Goal: Task Accomplishment & Management: Use online tool/utility

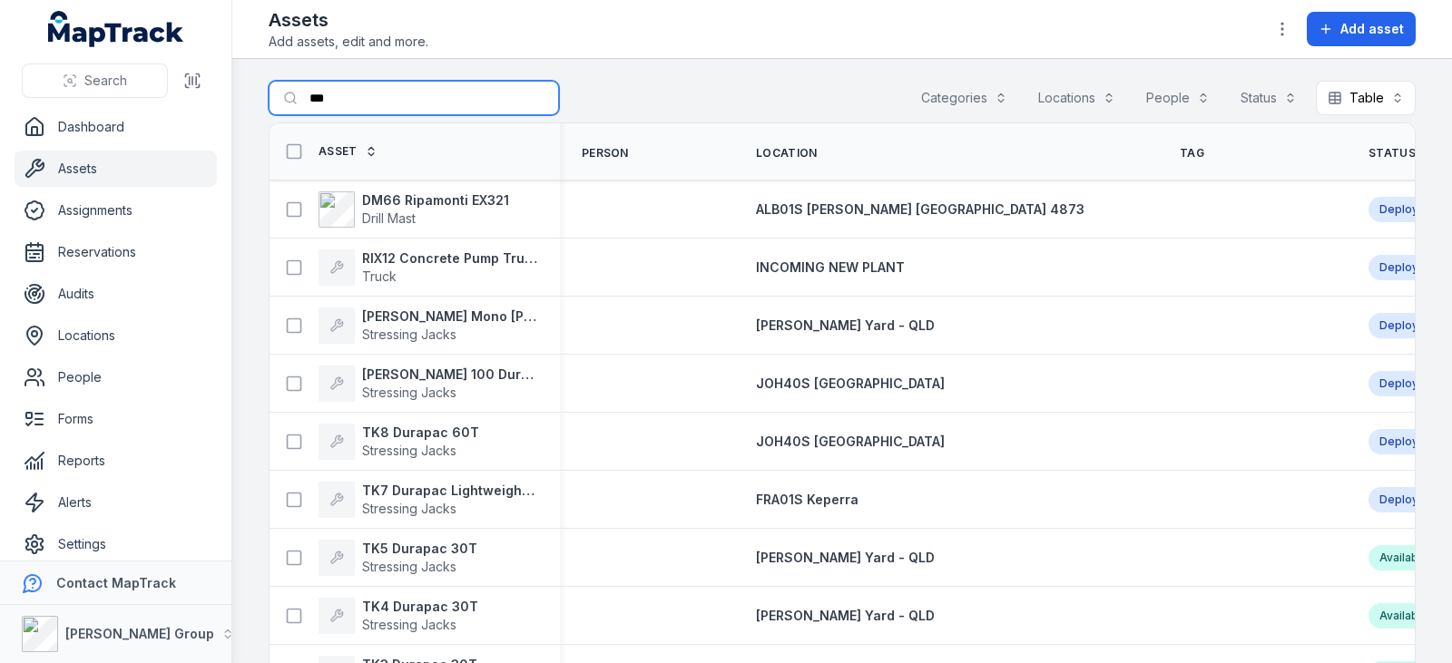
click at [407, 97] on input "***" at bounding box center [414, 98] width 290 height 34
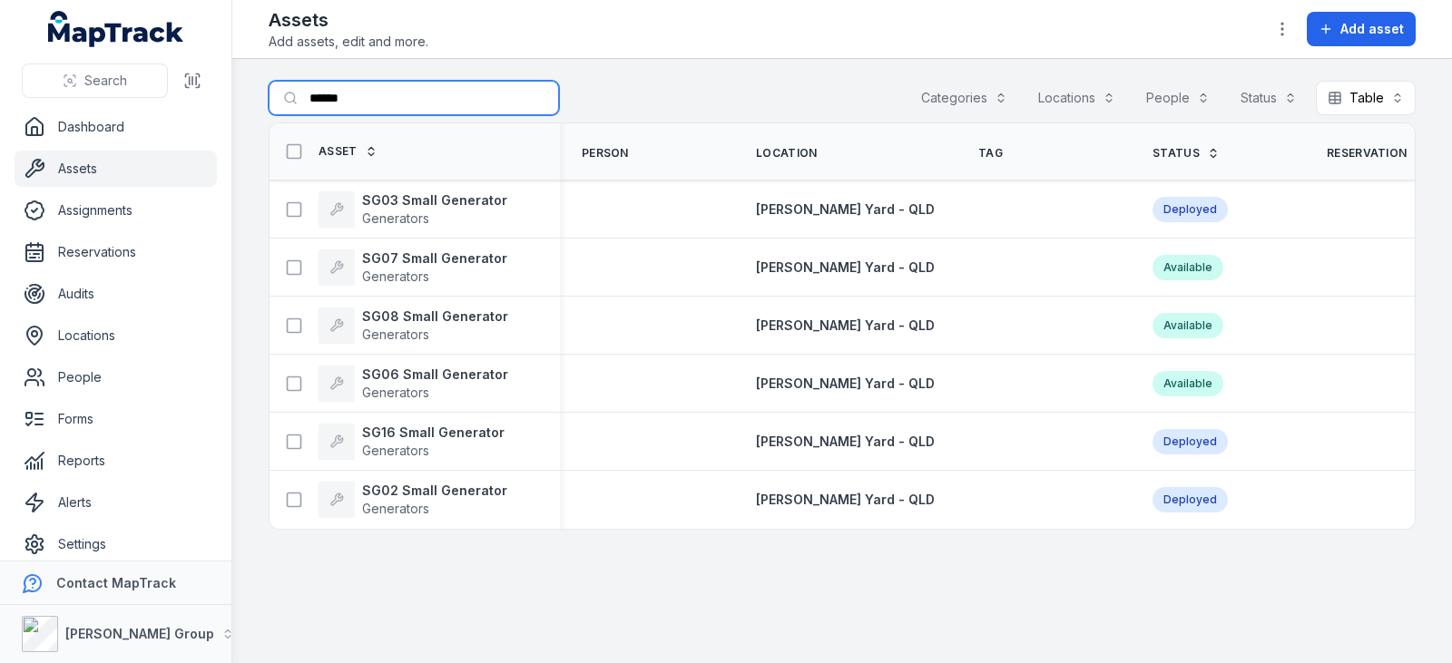
type input "******"
click at [476, 425] on strong "SG16 Small Generator" at bounding box center [433, 433] width 142 height 18
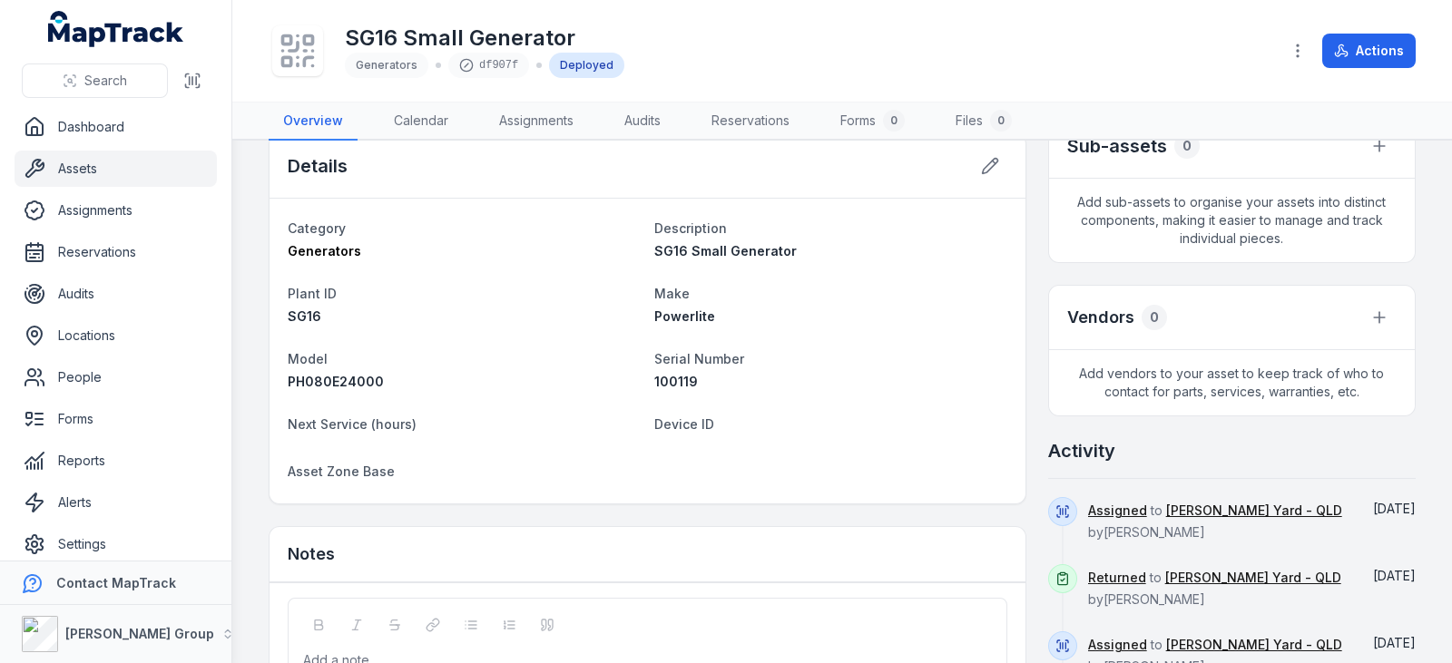
scroll to position [453, 0]
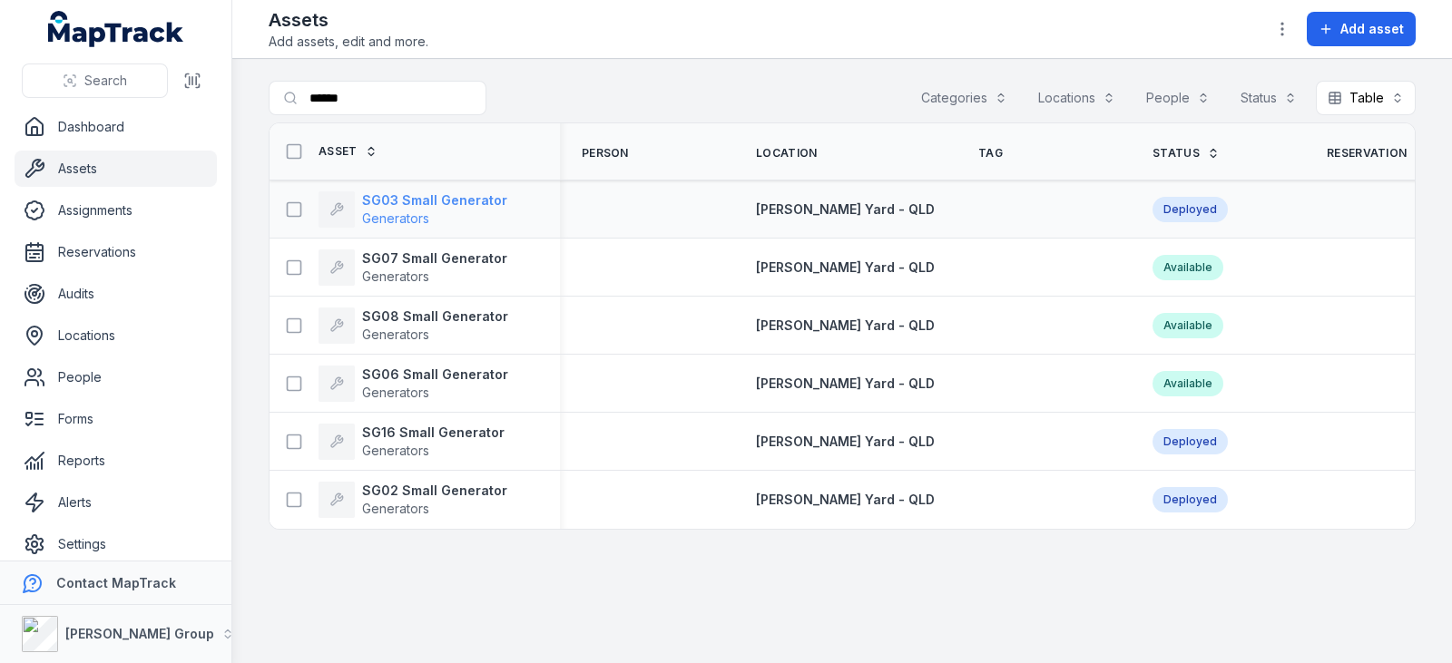
click at [469, 203] on strong "SG03 Small Generator" at bounding box center [434, 200] width 145 height 18
click at [410, 260] on strong "SG07 Small Generator" at bounding box center [434, 259] width 145 height 18
click at [422, 329] on span "Generators" at bounding box center [395, 334] width 67 height 15
click at [427, 371] on strong "SG06 Small Generator" at bounding box center [435, 375] width 146 height 18
click at [414, 506] on span "Generators" at bounding box center [395, 508] width 67 height 15
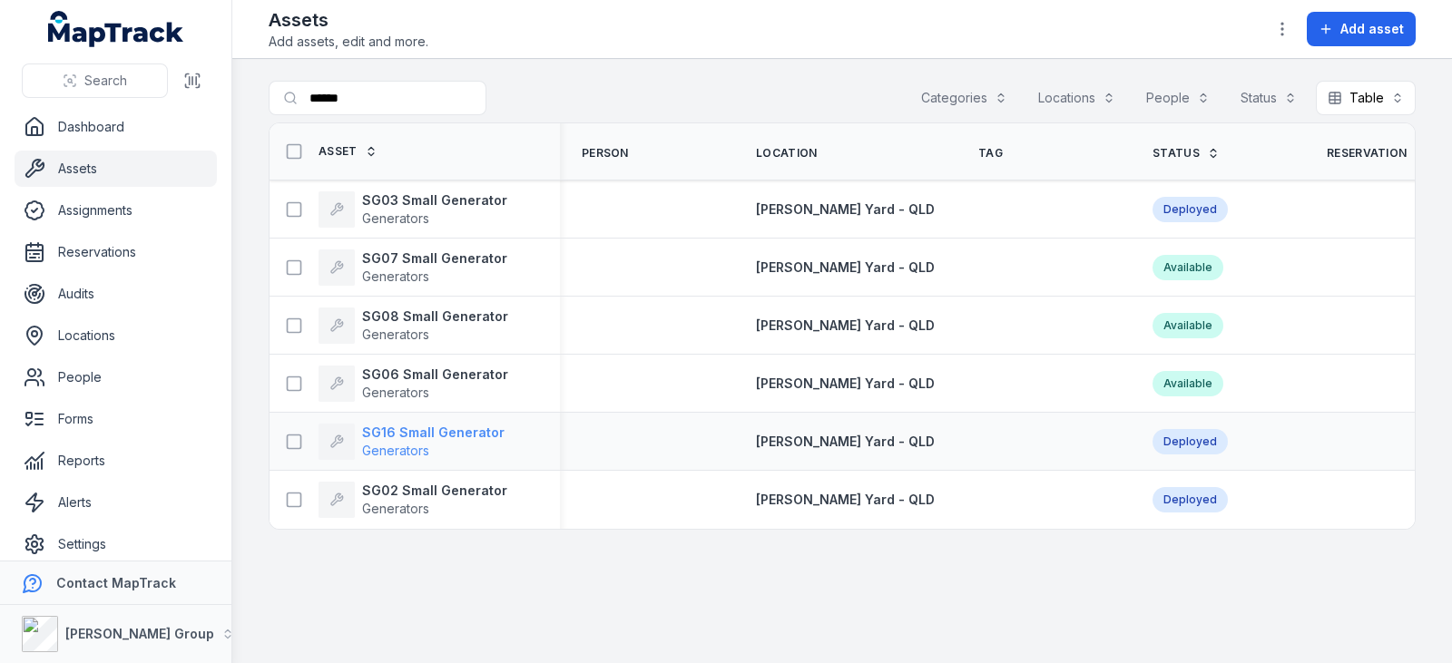
click at [407, 427] on strong "SG16 Small Generator" at bounding box center [433, 433] width 142 height 18
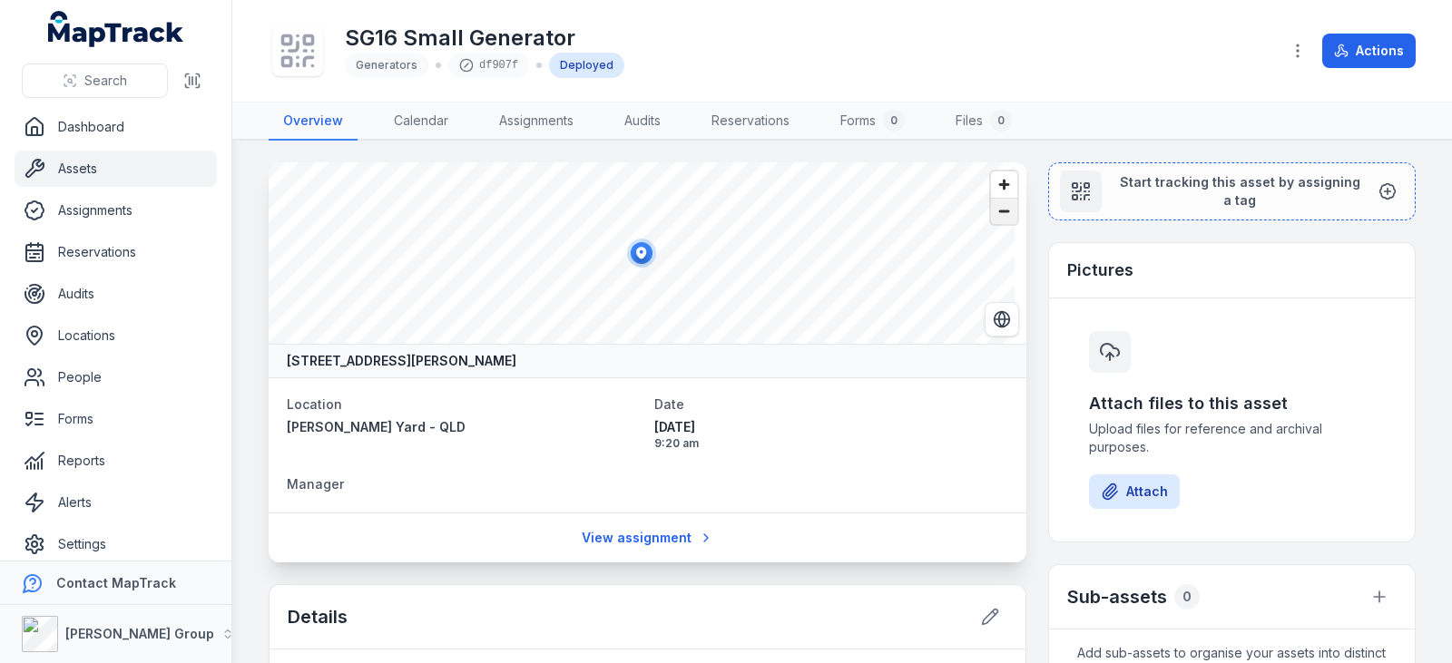
click at [992, 211] on span "Zoom out" at bounding box center [1004, 211] width 26 height 25
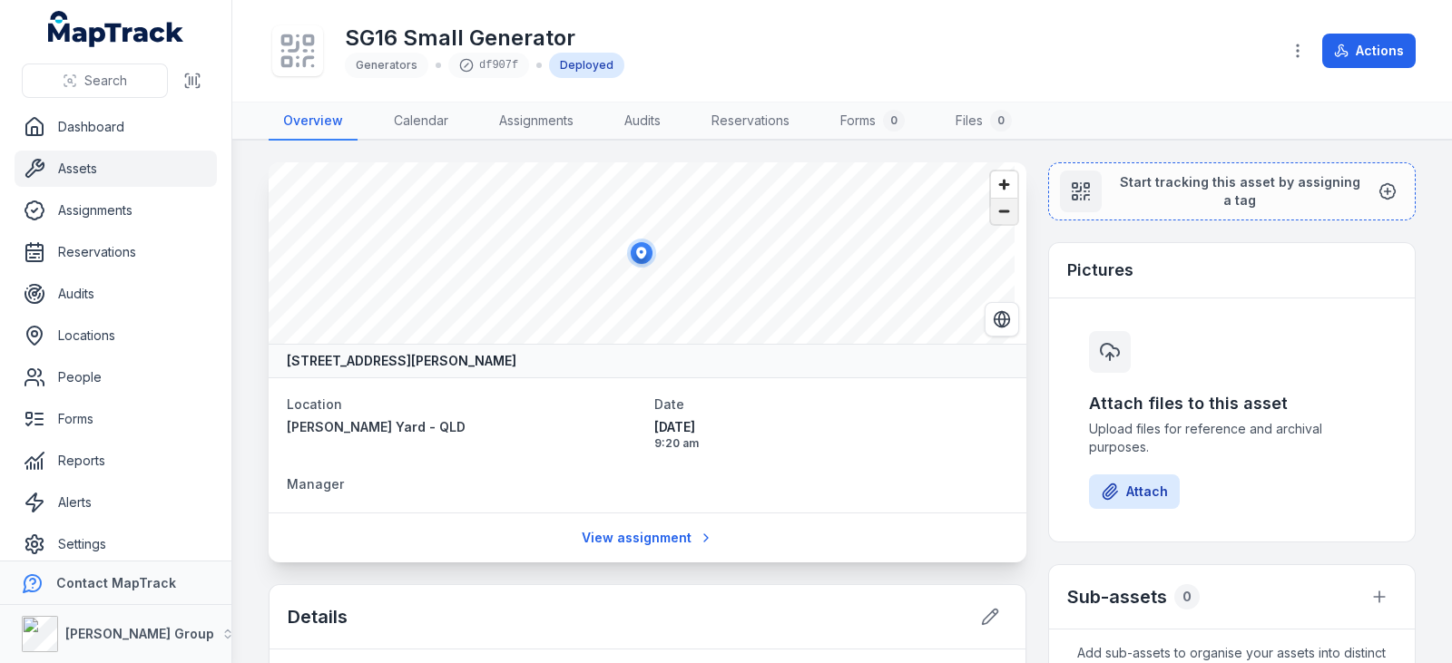
click at [992, 211] on span "Zoom out" at bounding box center [1004, 211] width 26 height 25
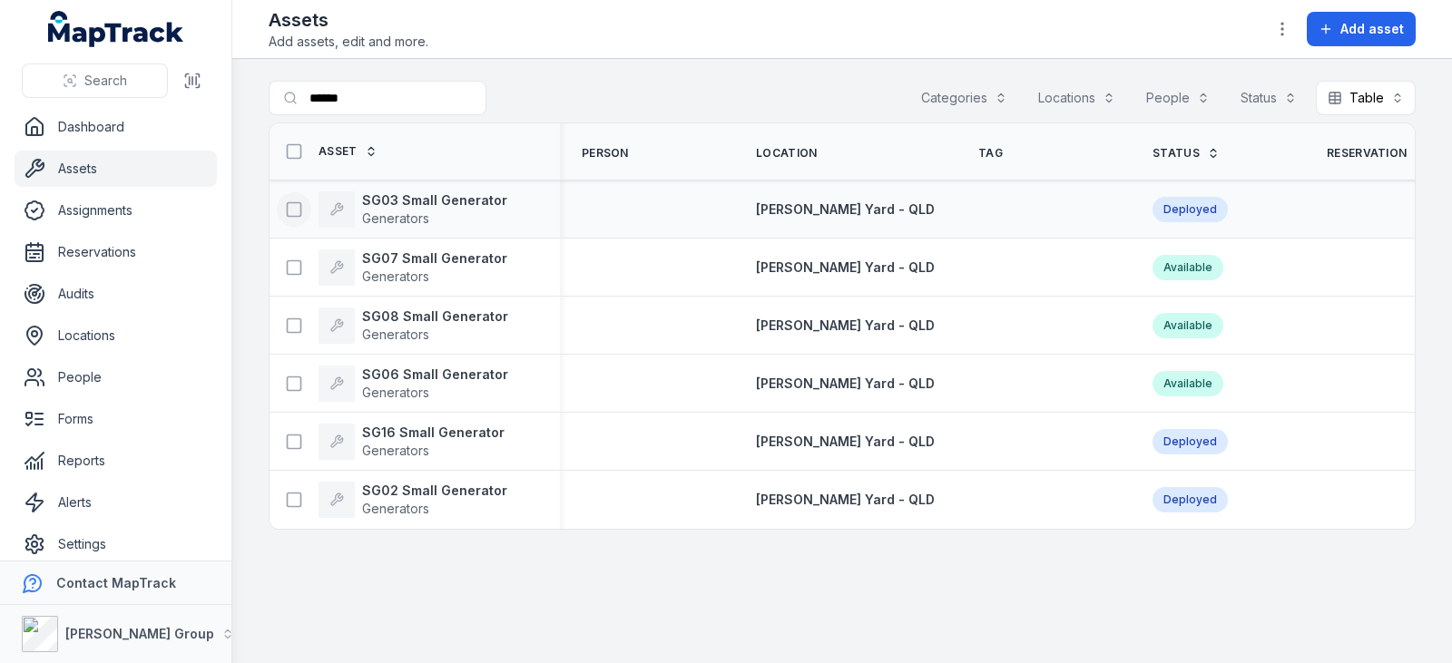
click at [297, 202] on rect at bounding box center [295, 209] width 14 height 14
click at [839, 633] on button "button" at bounding box center [840, 620] width 60 height 34
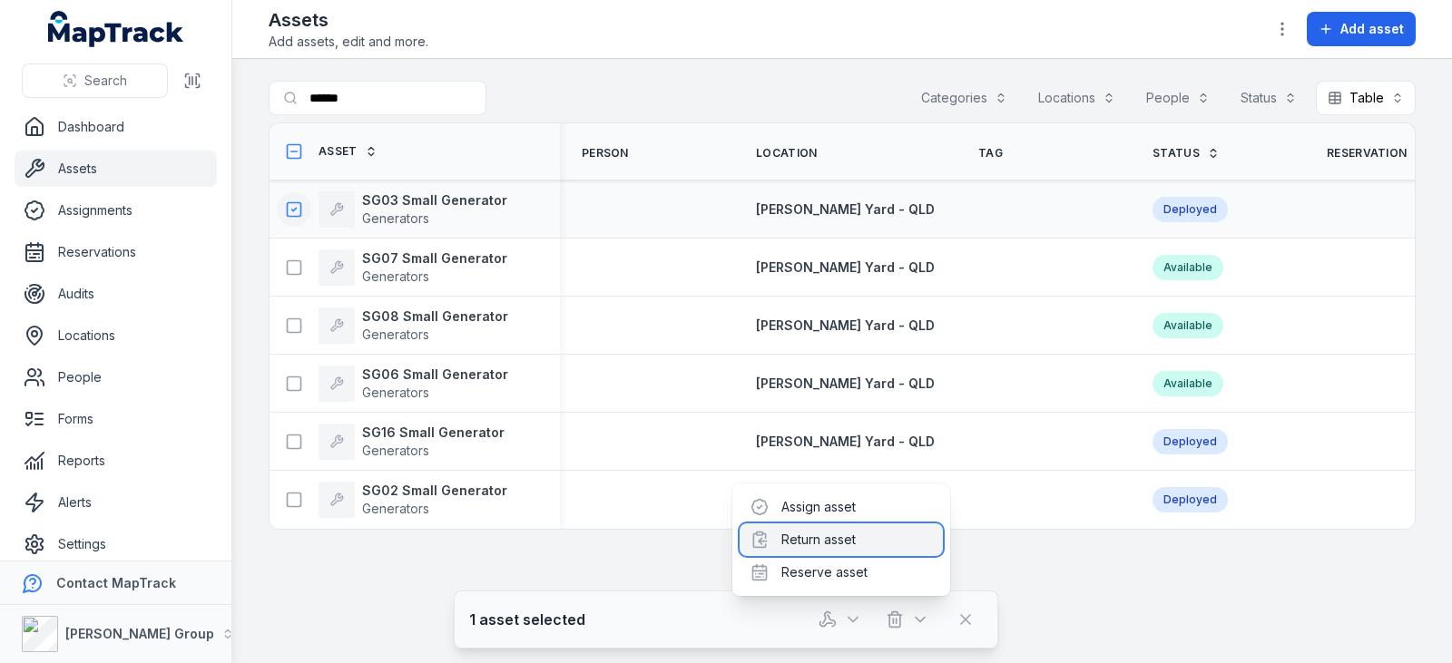
click at [859, 536] on div "Return asset" at bounding box center [841, 540] width 203 height 33
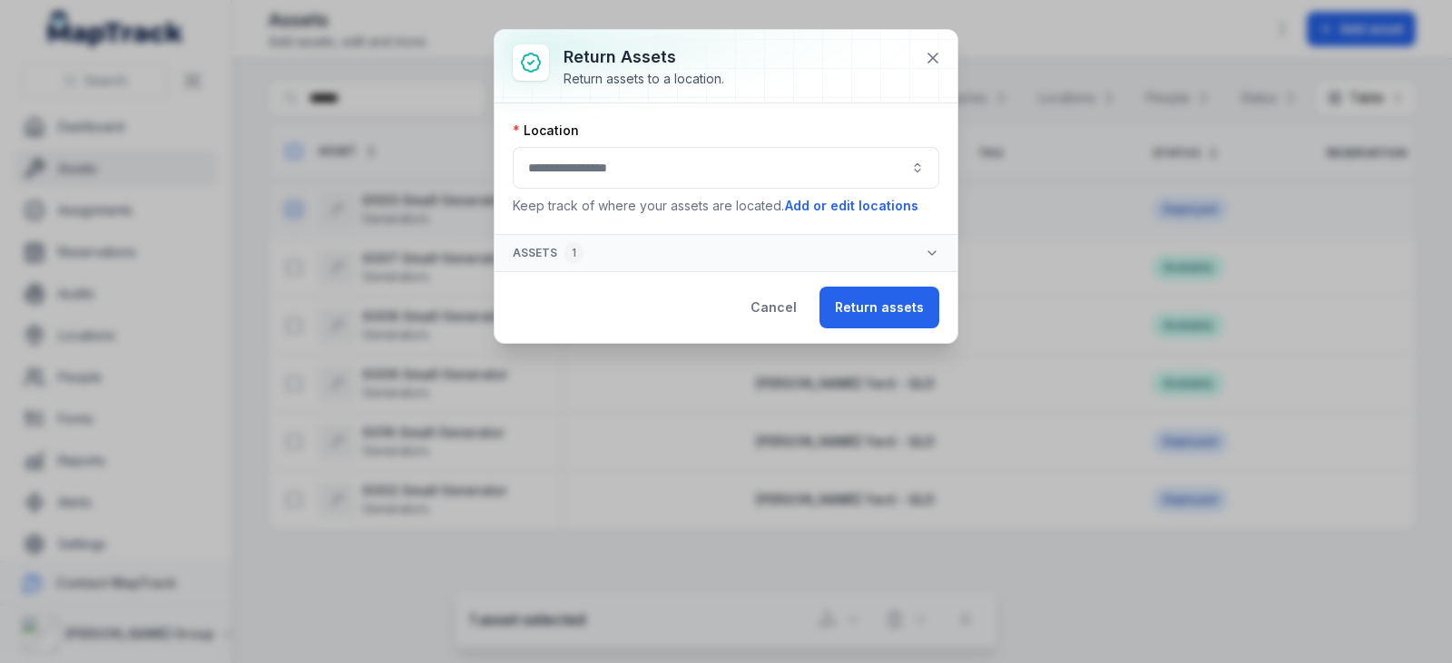
click at [735, 165] on button "button" at bounding box center [726, 168] width 427 height 42
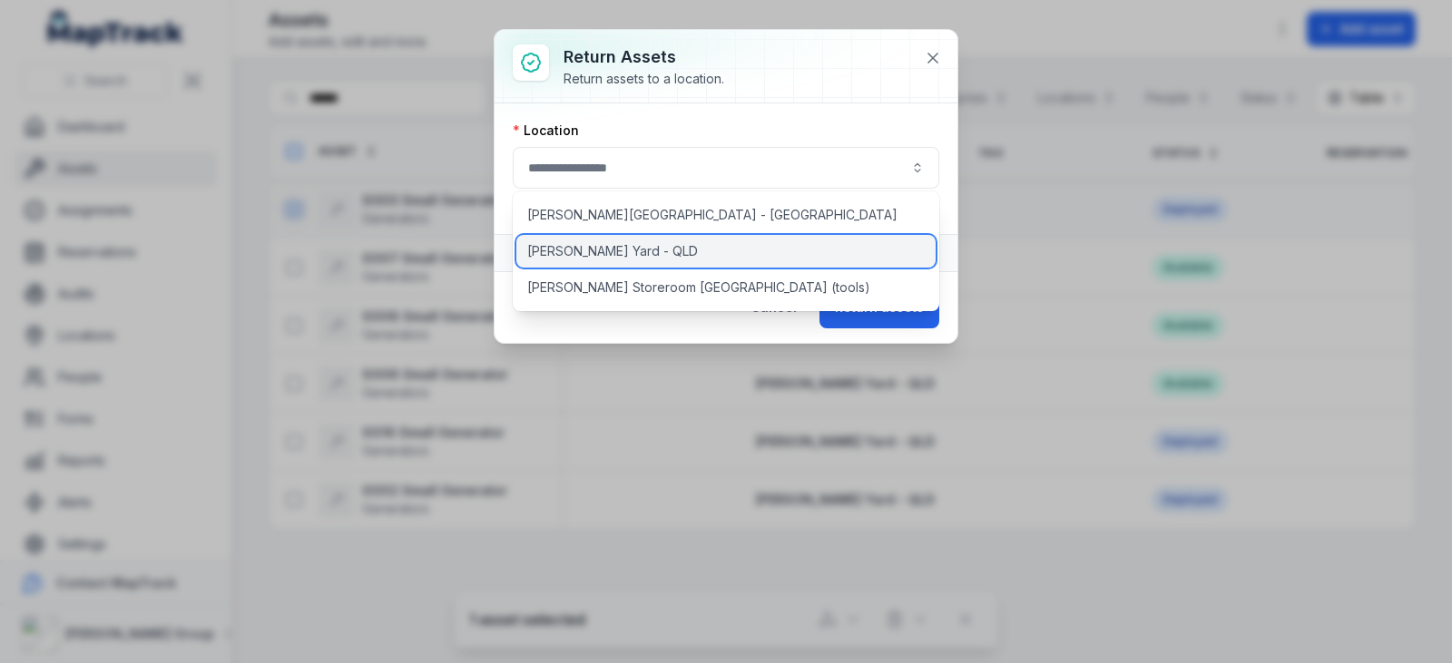
click at [592, 241] on div "[PERSON_NAME] Yard - QLD" at bounding box center [725, 251] width 419 height 33
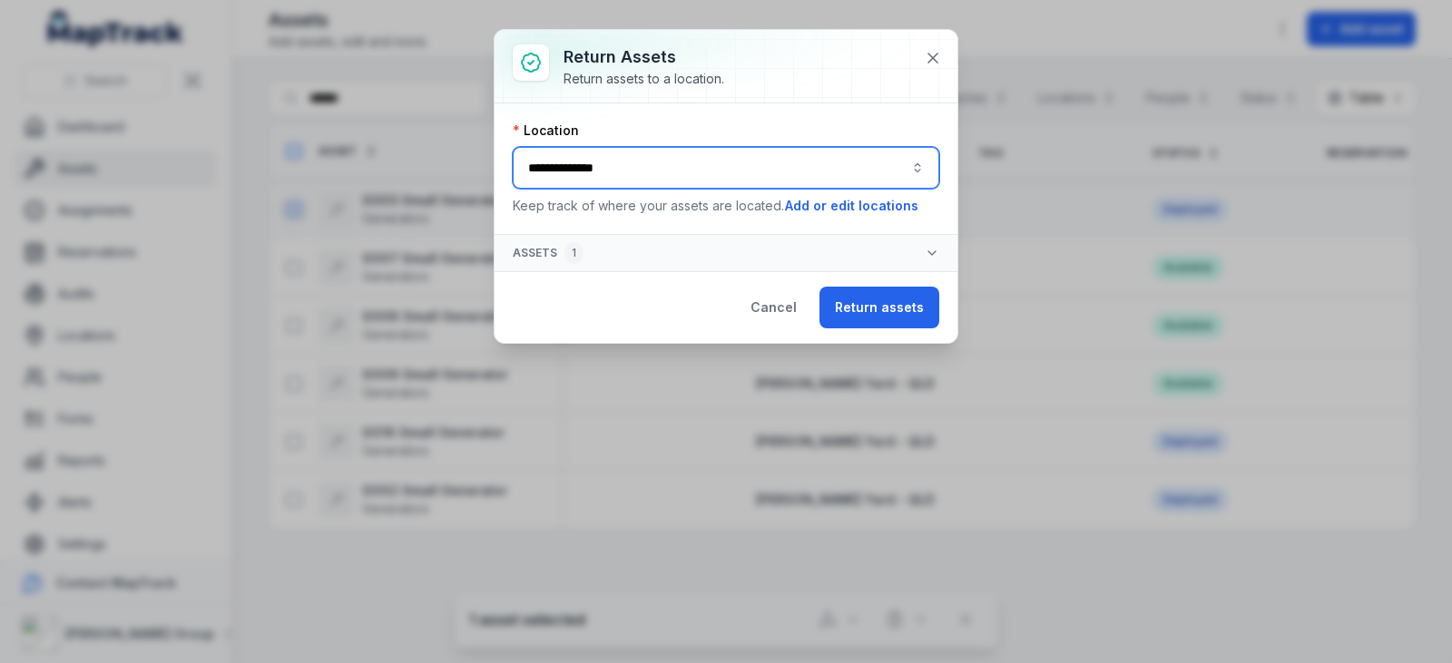
click at [861, 164] on button "**********" at bounding box center [726, 168] width 427 height 42
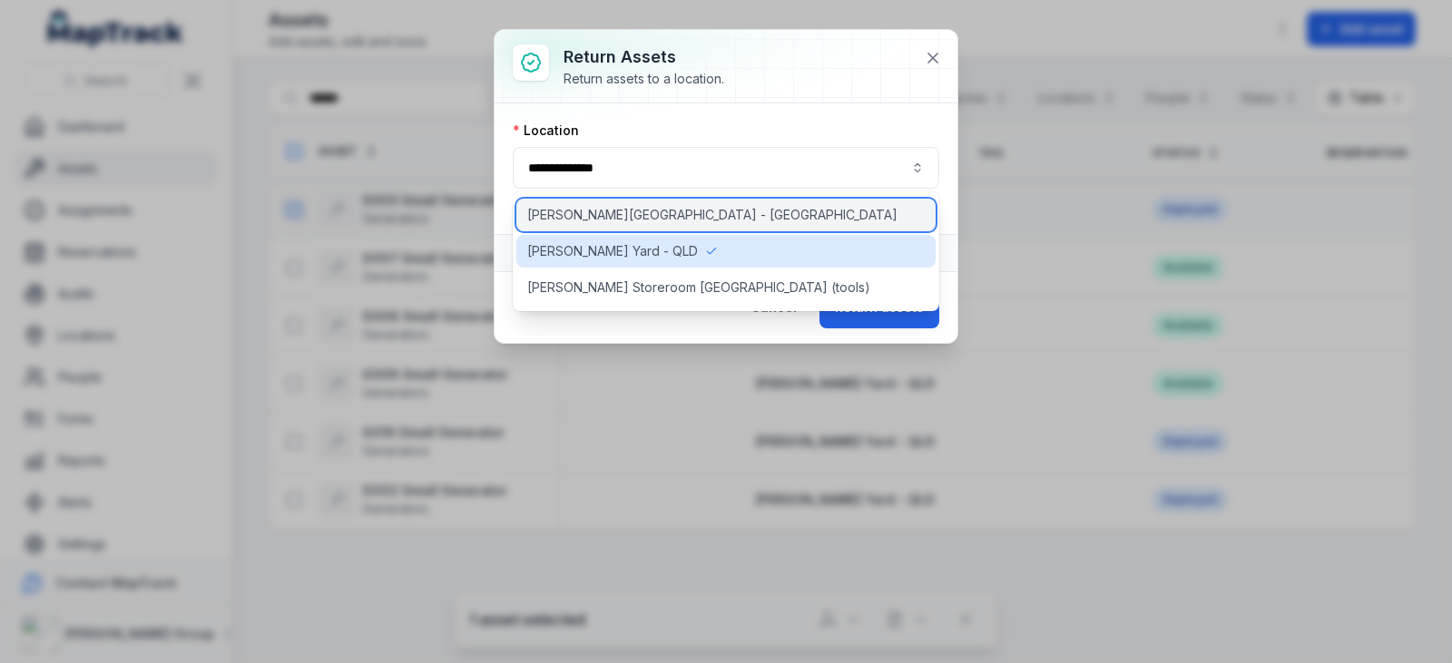
click at [803, 224] on div "[PERSON_NAME][GEOGRAPHIC_DATA] - [GEOGRAPHIC_DATA]" at bounding box center [725, 215] width 419 height 33
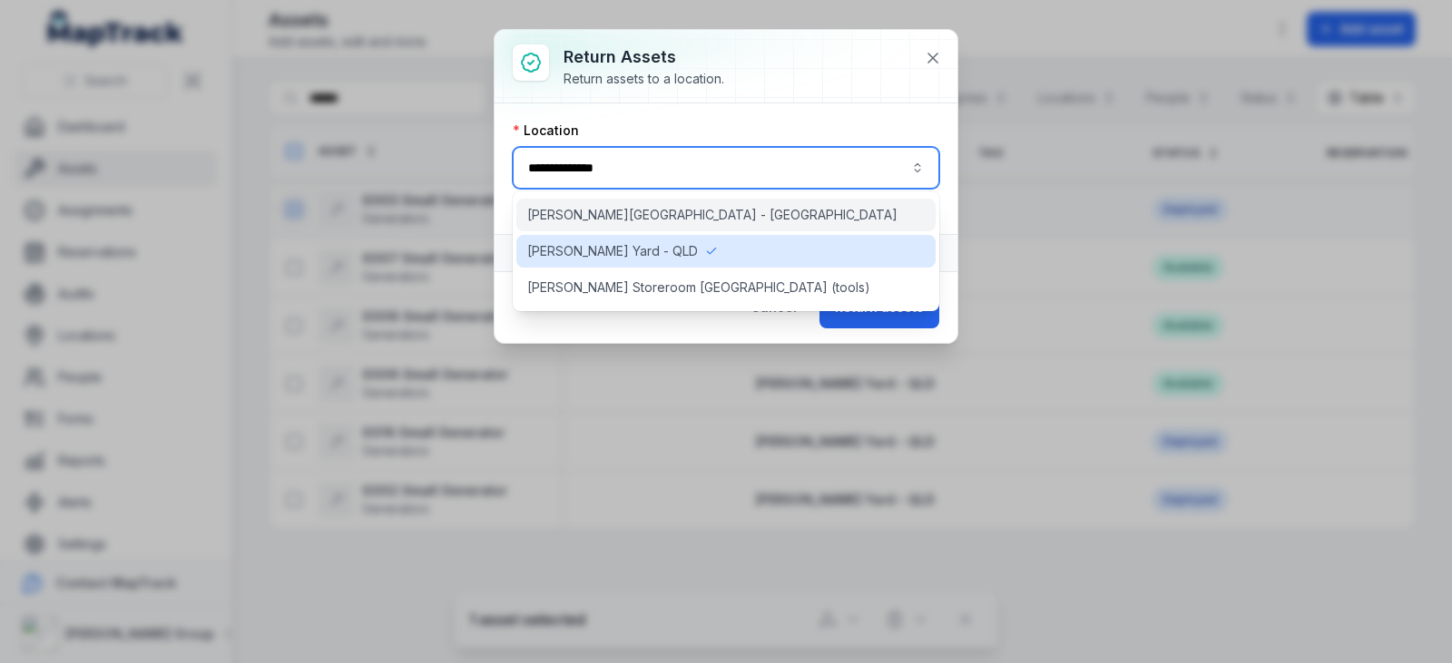
type input "**********"
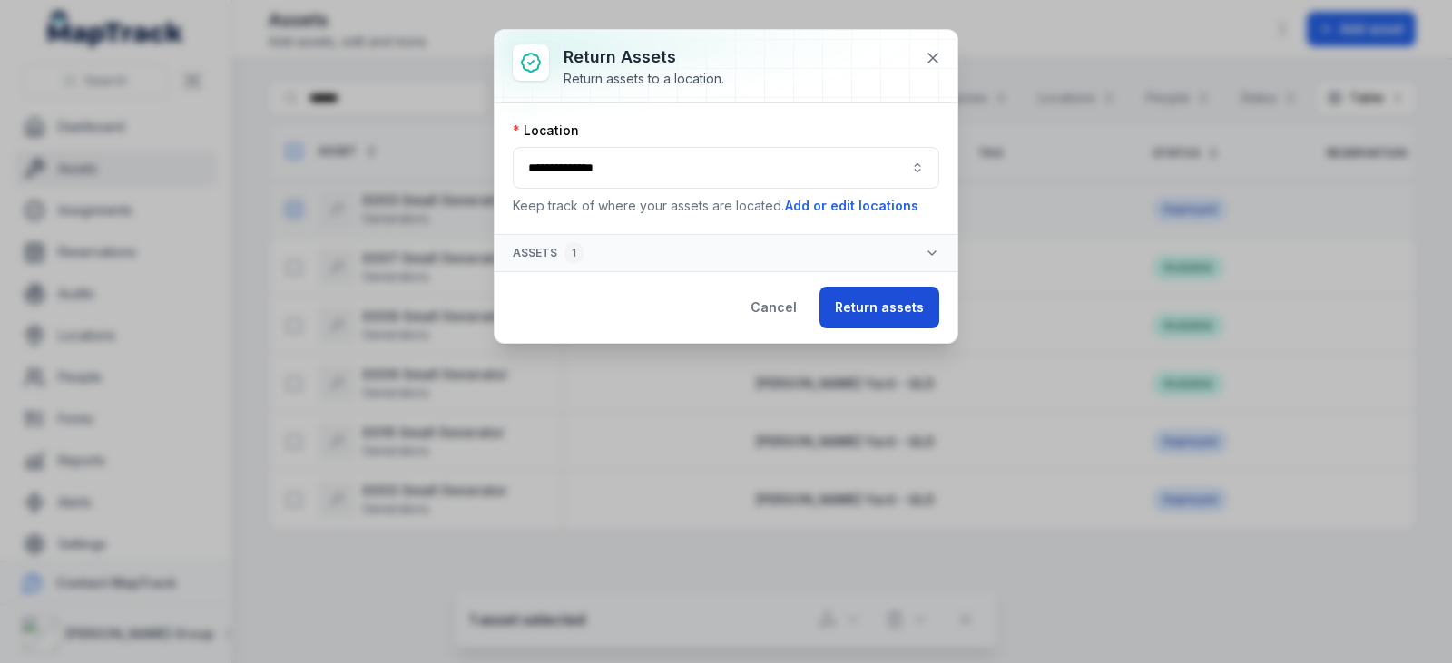
click at [871, 314] on button "Return assets" at bounding box center [880, 308] width 120 height 42
